Goal: Task Accomplishment & Management: Manage account settings

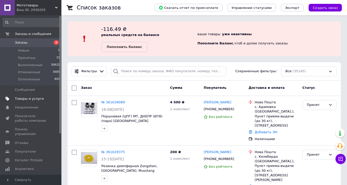
click at [29, 100] on span "Товары и услуги" at bounding box center [29, 99] width 29 height 5
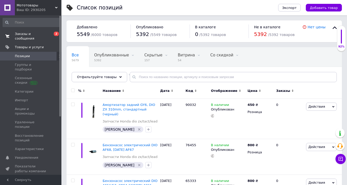
click at [20, 35] on span "Заказы и сообщения" at bounding box center [31, 36] width 32 height 9
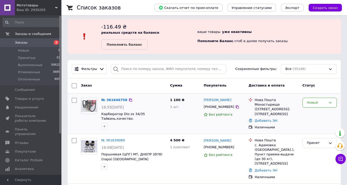
scroll to position [22, 0]
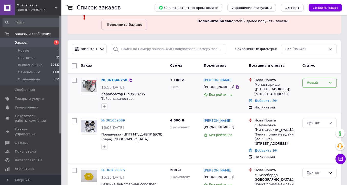
click at [308, 84] on div "Новый" at bounding box center [315, 82] width 19 height 5
click at [308, 91] on li "Принят" at bounding box center [319, 93] width 34 height 9
click at [19, 107] on span "Уведомления" at bounding box center [26, 107] width 23 height 5
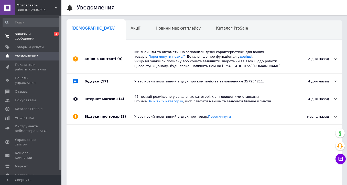
click at [21, 37] on span "Заказы и сообщения" at bounding box center [31, 36] width 32 height 9
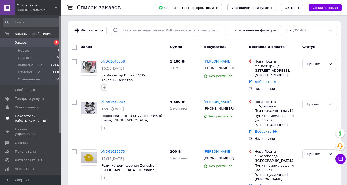
click at [22, 119] on span "Показатели работы компании" at bounding box center [31, 118] width 32 height 9
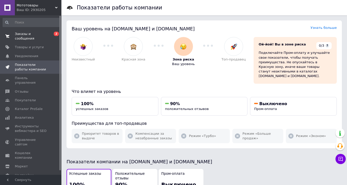
click at [25, 36] on span "Заказы и сообщения" at bounding box center [31, 36] width 32 height 9
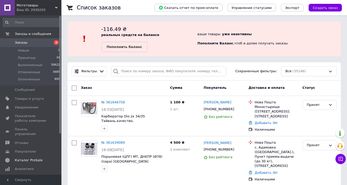
click at [30, 105] on span "Уведомления" at bounding box center [26, 107] width 23 height 5
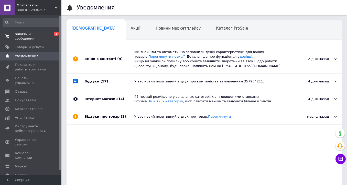
click at [28, 38] on span "Заказы и сообщения" at bounding box center [31, 36] width 32 height 9
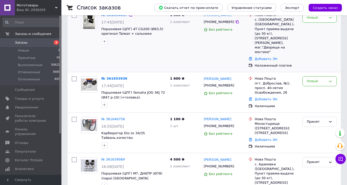
scroll to position [97, 0]
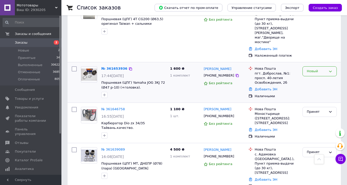
click at [316, 66] on div "Новый" at bounding box center [319, 71] width 34 height 10
click at [316, 77] on li "Принят" at bounding box center [319, 81] width 34 height 9
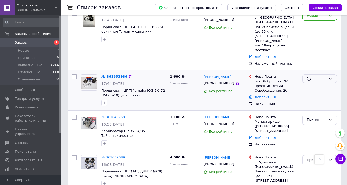
scroll to position [60, 0]
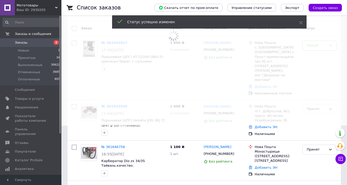
click at [316, 47] on span at bounding box center [173, 32] width 347 height 185
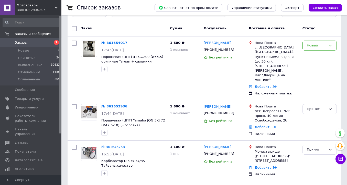
click at [316, 48] on div "Новый" at bounding box center [315, 45] width 19 height 5
click at [315, 54] on li "Принят" at bounding box center [319, 56] width 34 height 9
